Goal: Task Accomplishment & Management: Manage account settings

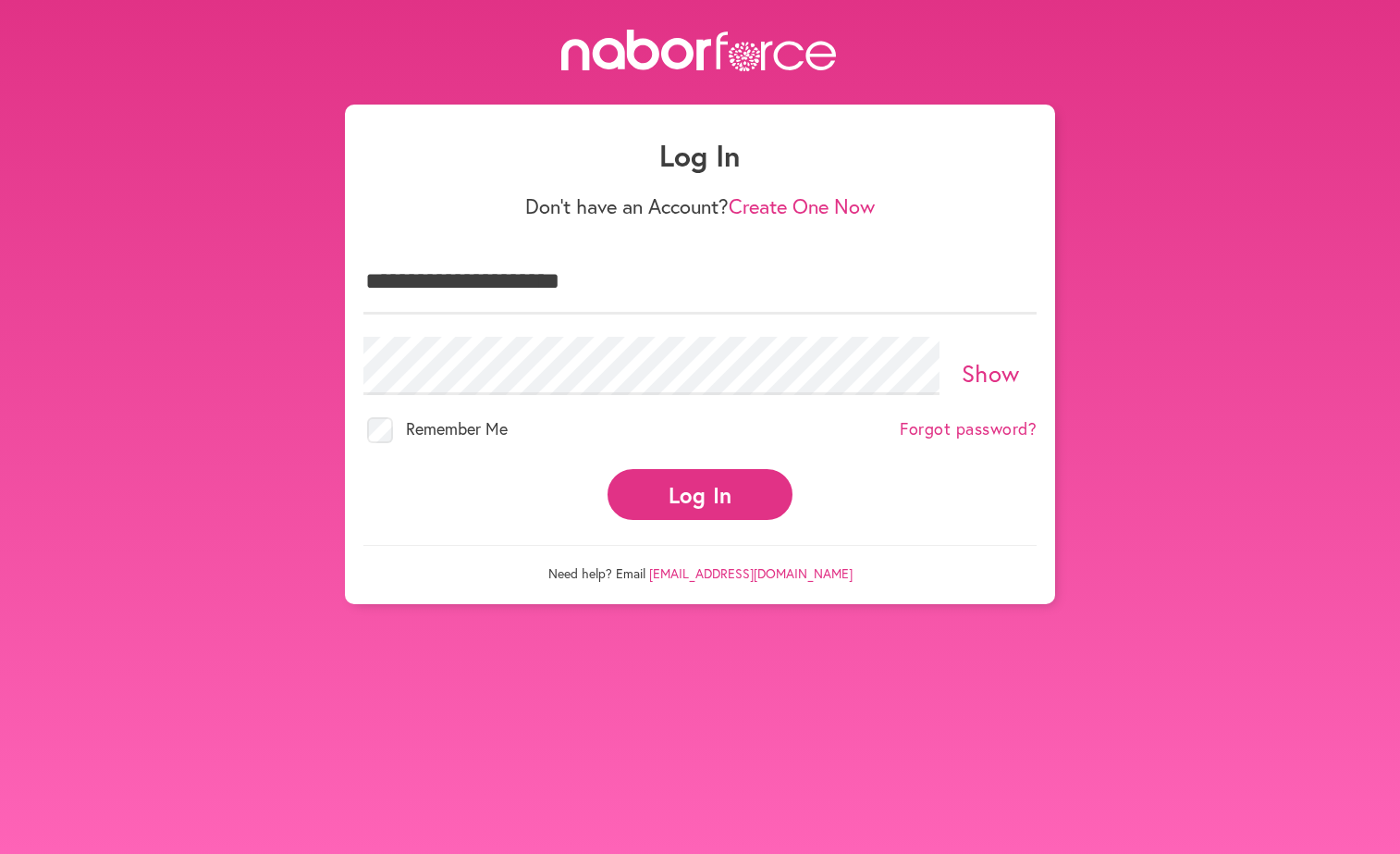
click at [703, 491] on button "Log In" at bounding box center [700, 494] width 185 height 50
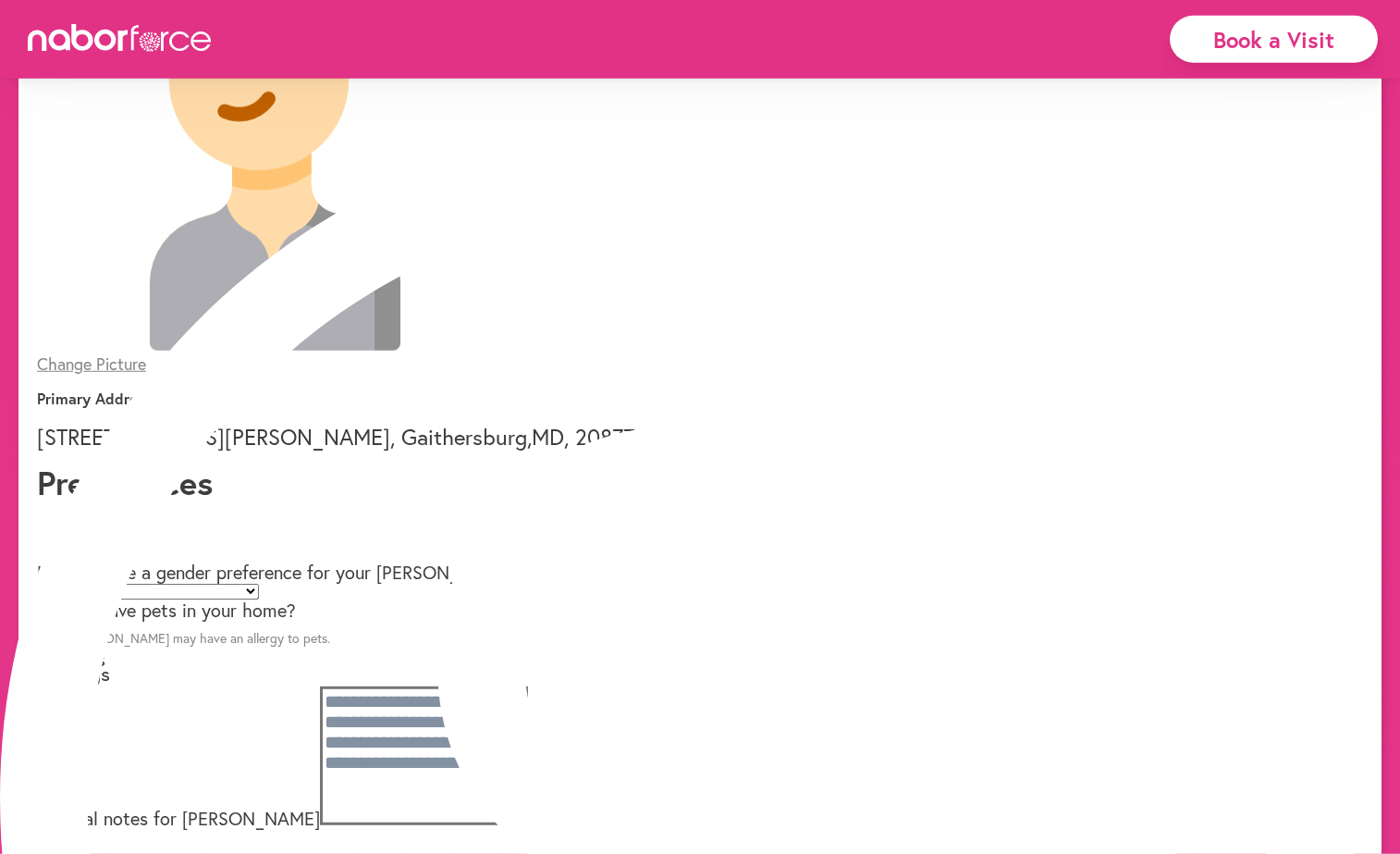
scroll to position [283, 0]
